Goal: Information Seeking & Learning: Check status

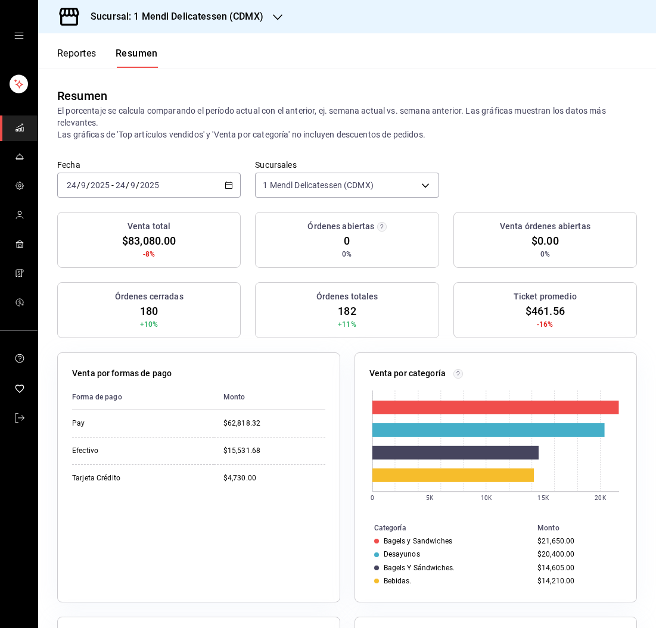
click at [105, 61] on div "Reportes Resumen" at bounding box center [107, 58] width 101 height 20
click at [87, 60] on button "Reportes" at bounding box center [76, 58] width 39 height 20
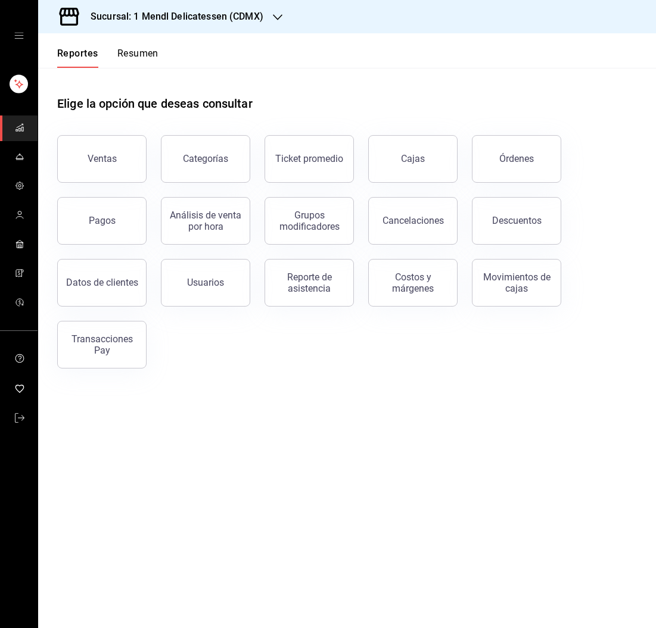
click at [416, 164] on div "Cajas" at bounding box center [413, 159] width 24 height 14
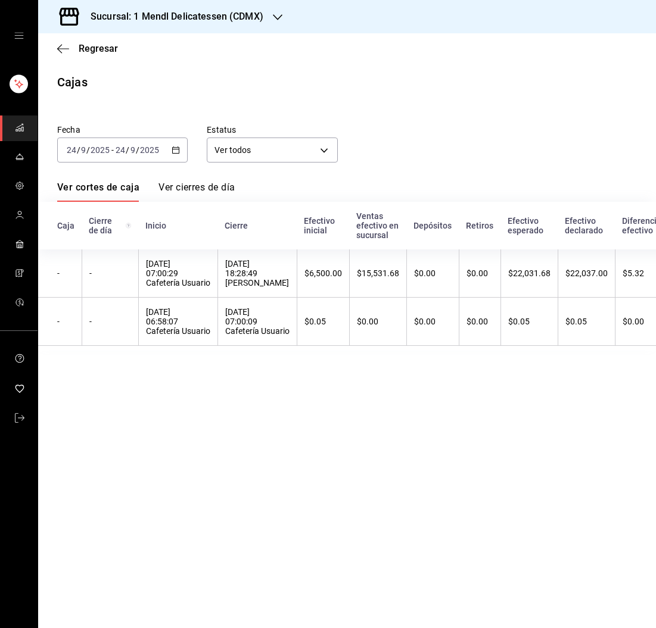
click at [641, 363] on main "Regresar Cajas Fecha [DATE] [DATE] - [DATE] [DATE] Estatus Ver todos ALL Ver co…" at bounding box center [347, 330] width 618 height 595
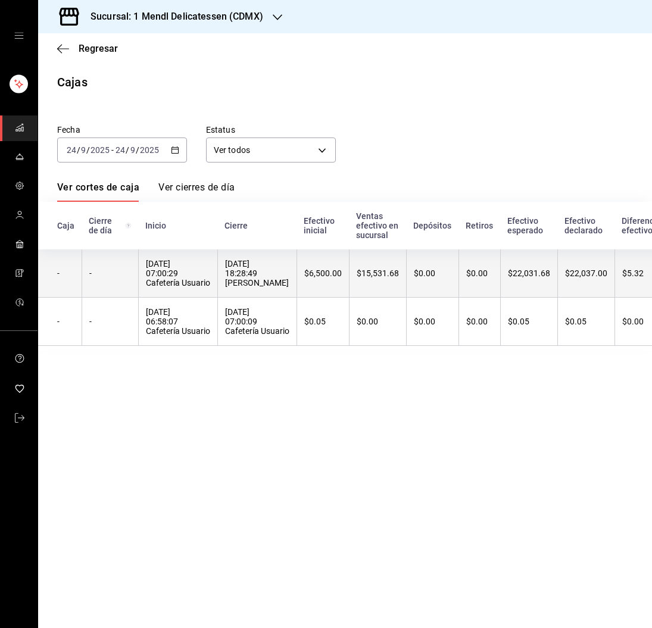
click at [263, 267] on div "[DATE] 18:28:49 [PERSON_NAME]" at bounding box center [257, 273] width 64 height 29
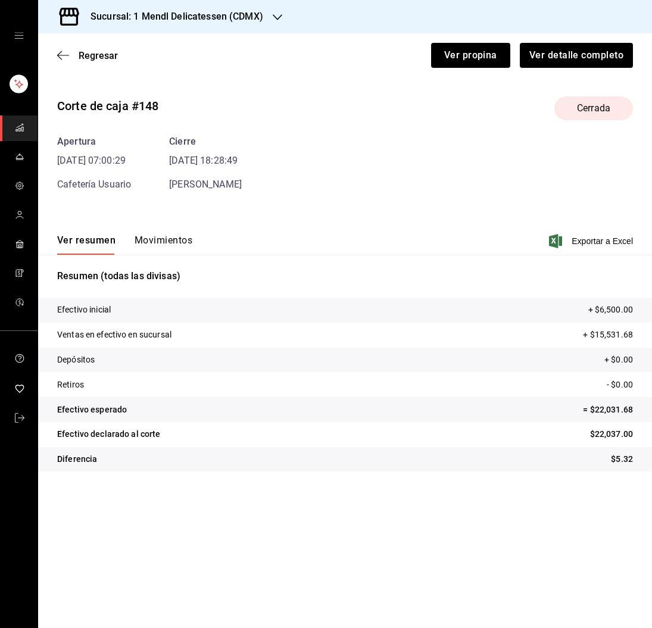
click at [177, 246] on button "Movimientos" at bounding box center [164, 245] width 58 height 20
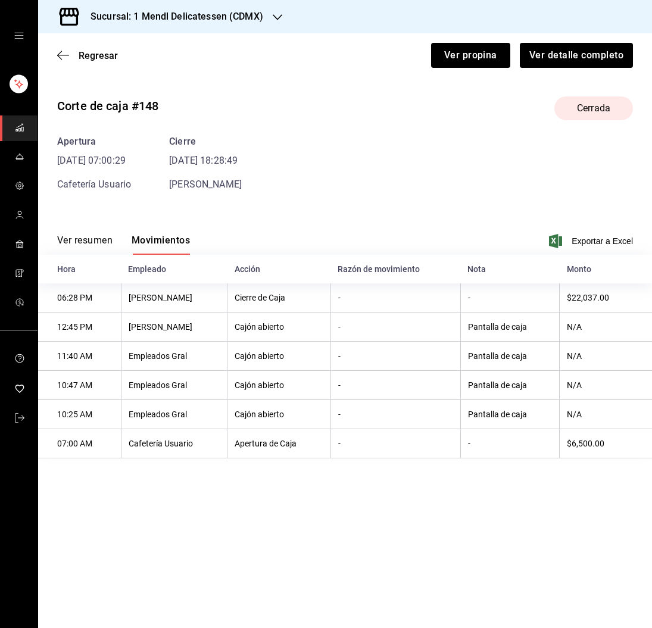
click at [95, 245] on button "Ver resumen" at bounding box center [84, 245] width 55 height 20
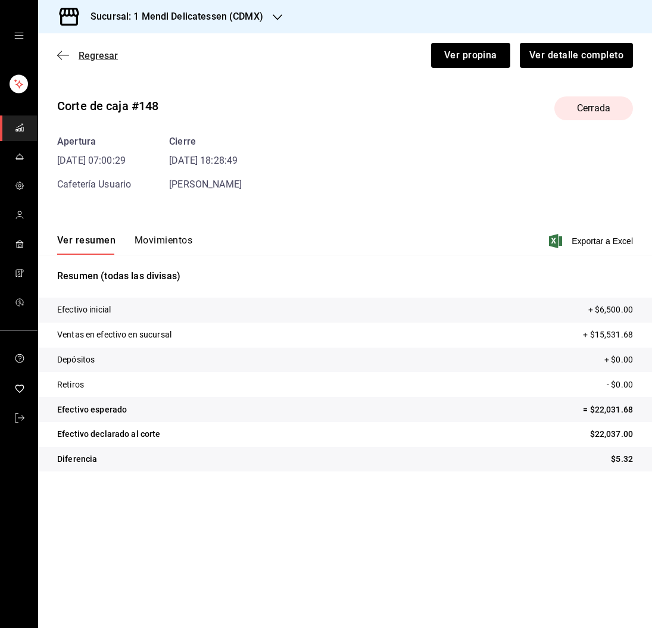
click at [98, 54] on span "Regresar" at bounding box center [98, 55] width 39 height 11
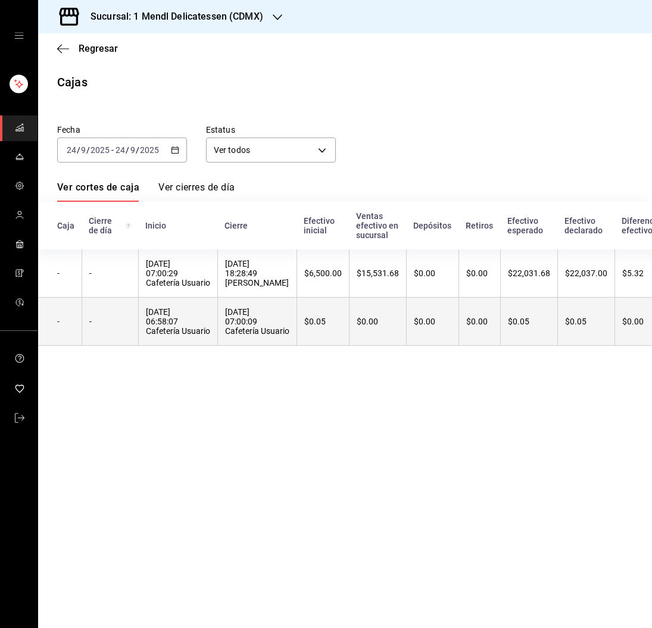
click at [282, 325] on div "[DATE] 07:00:09 Cafetería Usuario" at bounding box center [257, 321] width 64 height 29
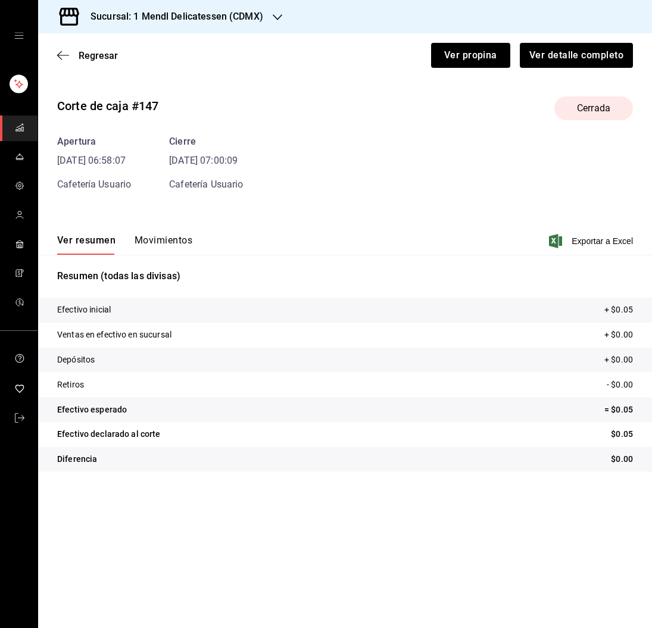
click at [168, 244] on button "Movimientos" at bounding box center [164, 245] width 58 height 20
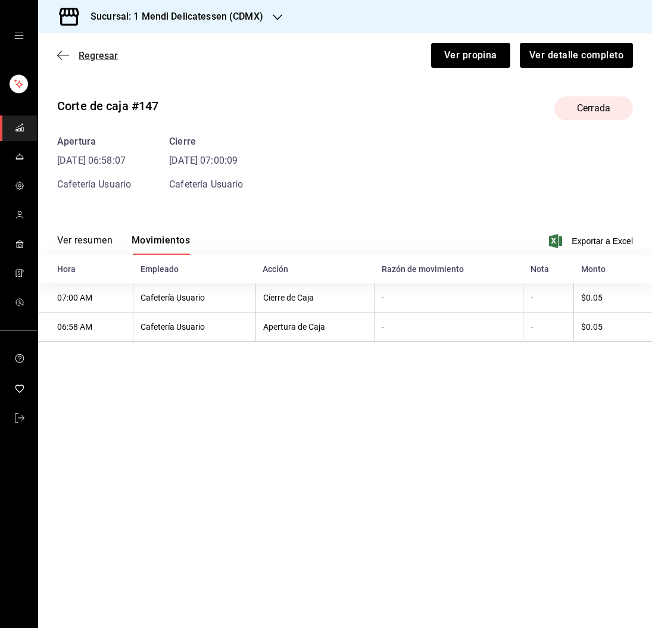
click at [102, 53] on span "Regresar" at bounding box center [98, 55] width 39 height 11
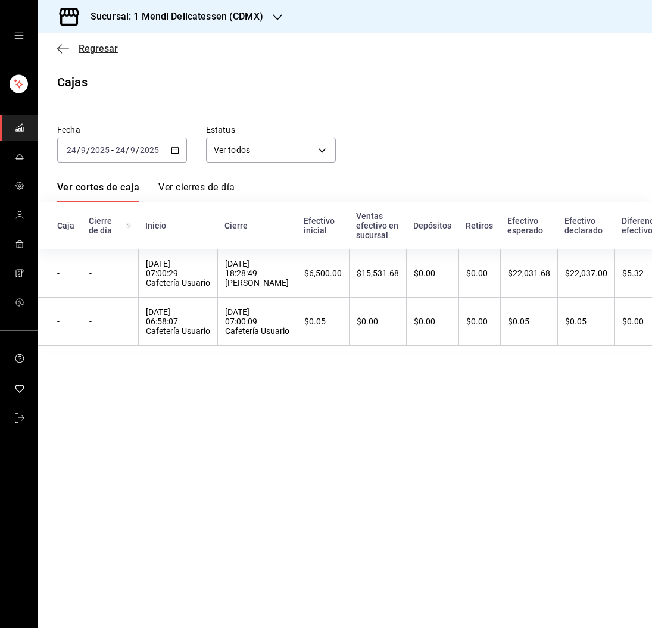
click at [104, 51] on span "Regresar" at bounding box center [98, 48] width 39 height 11
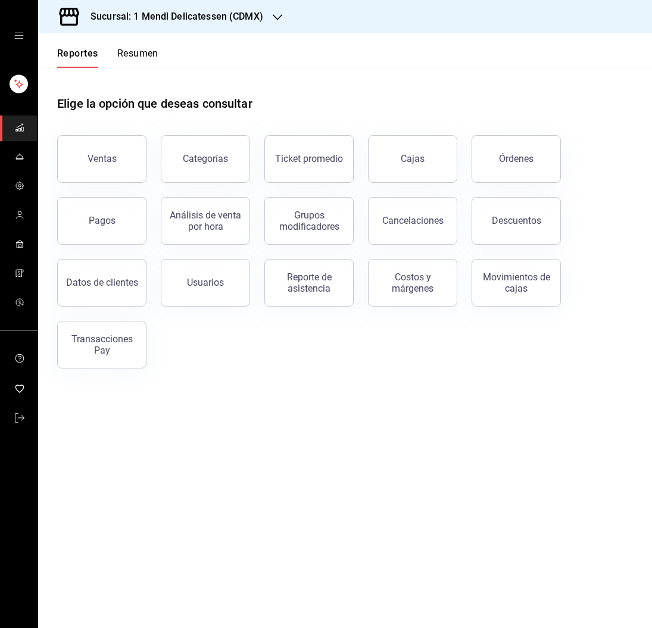
click at [125, 207] on button "Pagos" at bounding box center [101, 221] width 89 height 48
